Goal: Communication & Community: Answer question/provide support

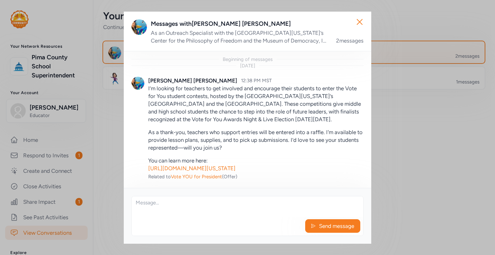
click at [40, 202] on div "Close Messages with [PERSON_NAME] As an Outreach Specialist with the [GEOGRAPHI…" at bounding box center [247, 127] width 495 height 255
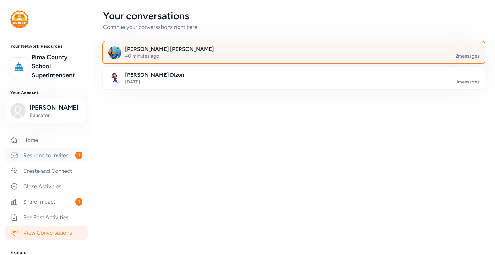
click at [44, 159] on link "Respond to Invites 1" at bounding box center [46, 155] width 82 height 14
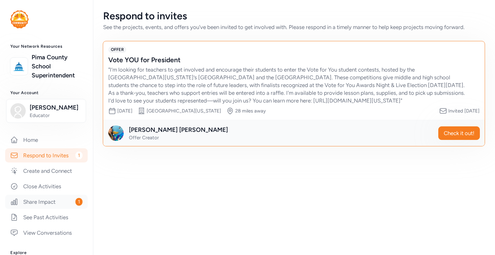
click at [40, 205] on link "Share Impact 1" at bounding box center [46, 202] width 82 height 14
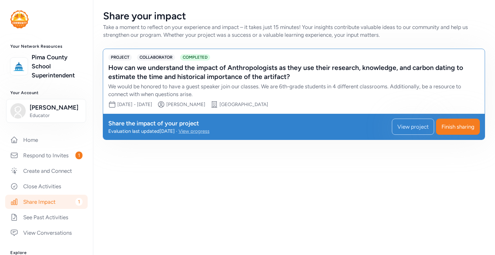
click at [209, 132] on div "View progress" at bounding box center [193, 131] width 31 height 6
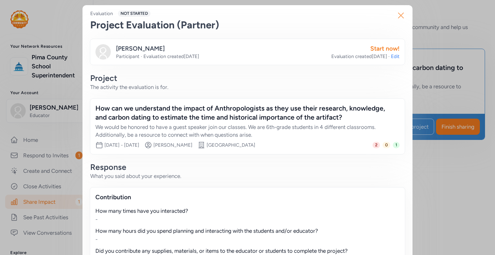
click at [398, 15] on icon "button" at bounding box center [400, 15] width 5 height 5
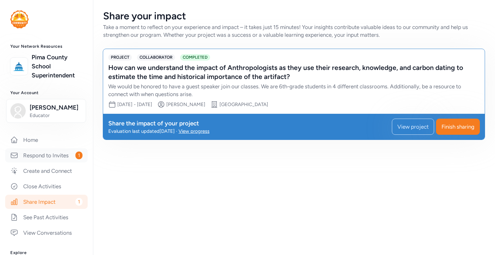
click at [52, 156] on link "Respond to Invites 1" at bounding box center [46, 155] width 82 height 14
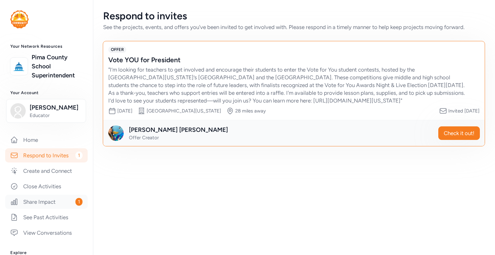
click at [45, 200] on link "Share Impact 1" at bounding box center [46, 202] width 82 height 14
